Goal: Understand process/instructions

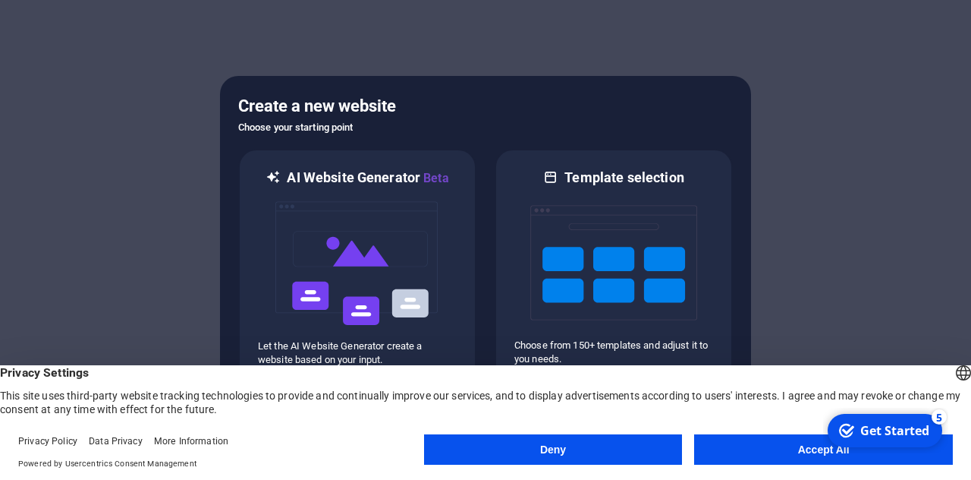
click at [762, 435] on button "Accept All" at bounding box center [823, 449] width 259 height 30
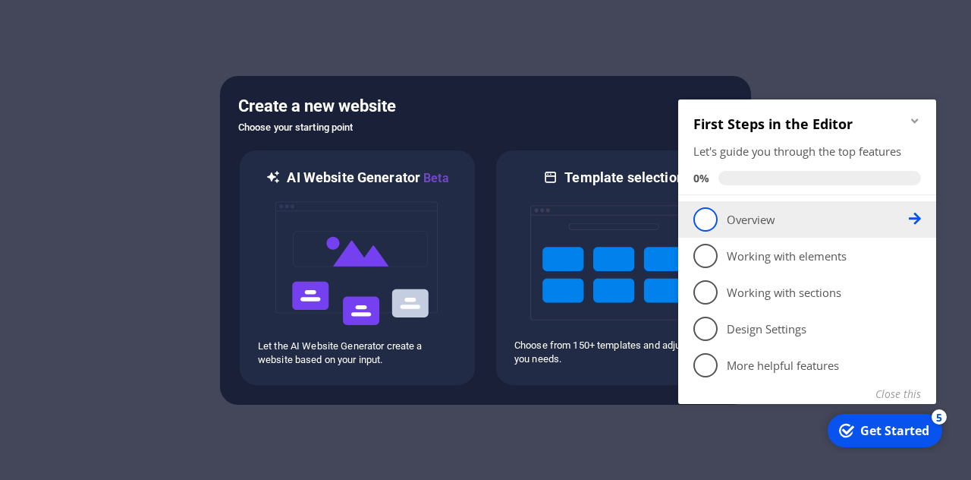
click at [715, 229] on link "1 Overview - incomplete" at bounding box center [808, 219] width 228 height 24
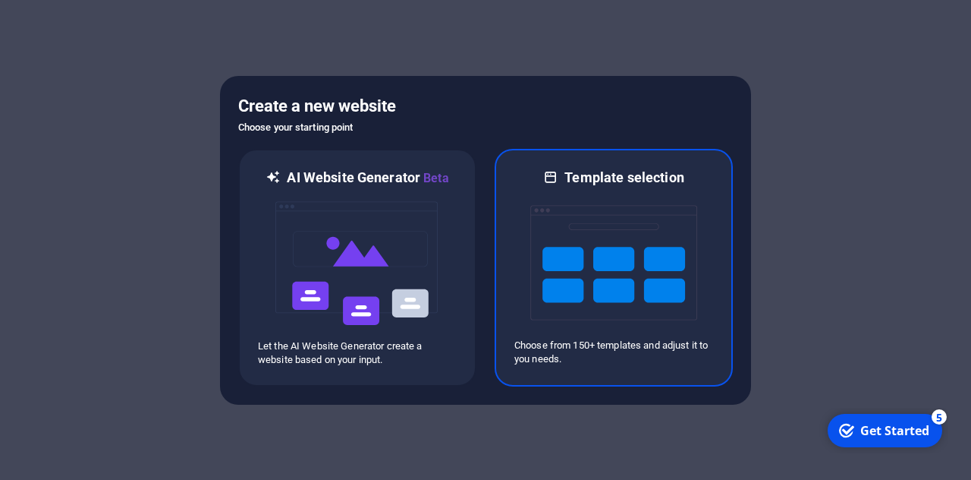
click at [573, 312] on img at bounding box center [613, 263] width 167 height 152
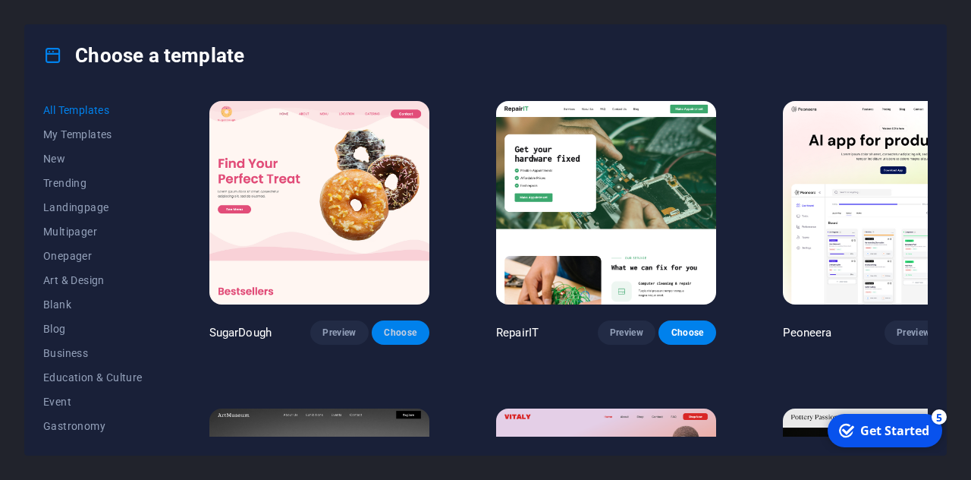
click at [384, 326] on span "Choose" at bounding box center [400, 332] width 33 height 12
